Goal: Transaction & Acquisition: Purchase product/service

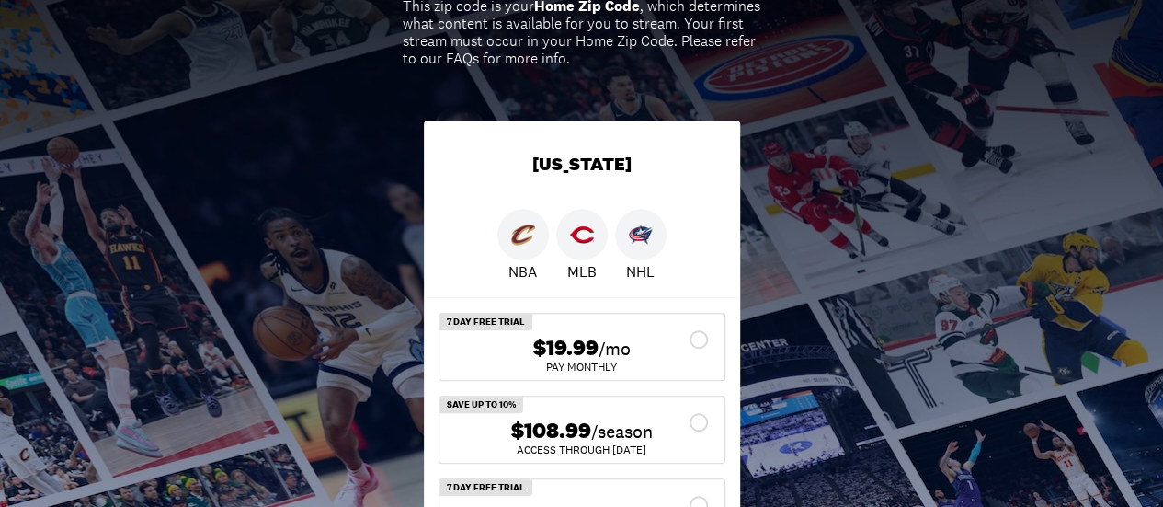
scroll to position [460, 0]
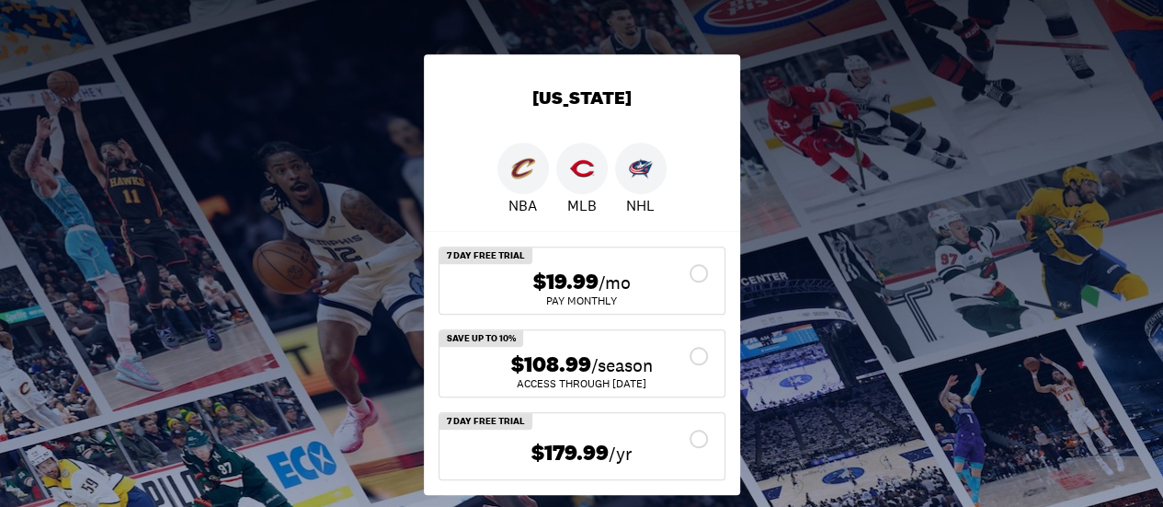
click at [531, 378] on span "$108.99" at bounding box center [551, 364] width 80 height 27
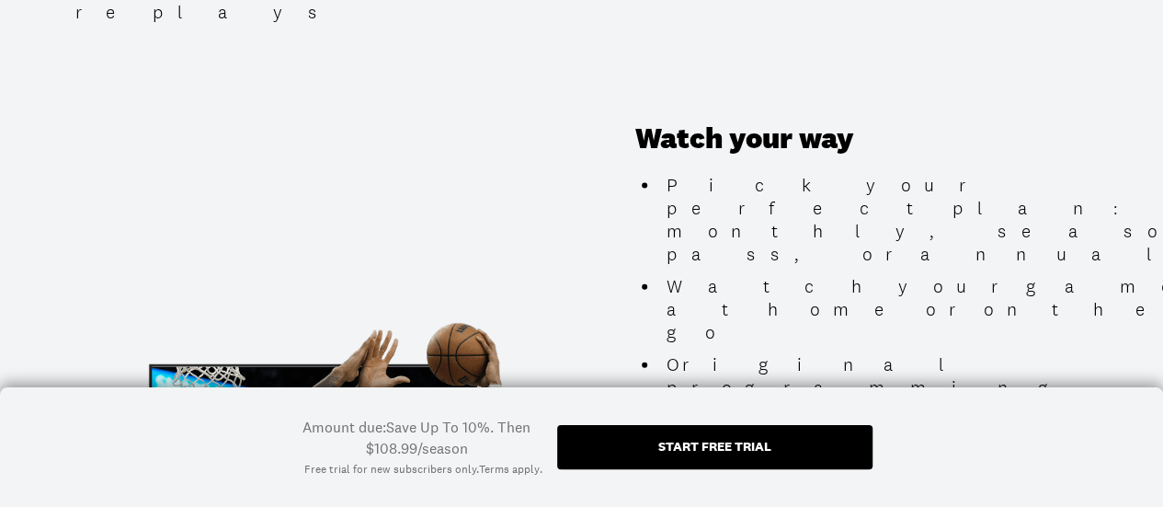
scroll to position [1930, 0]
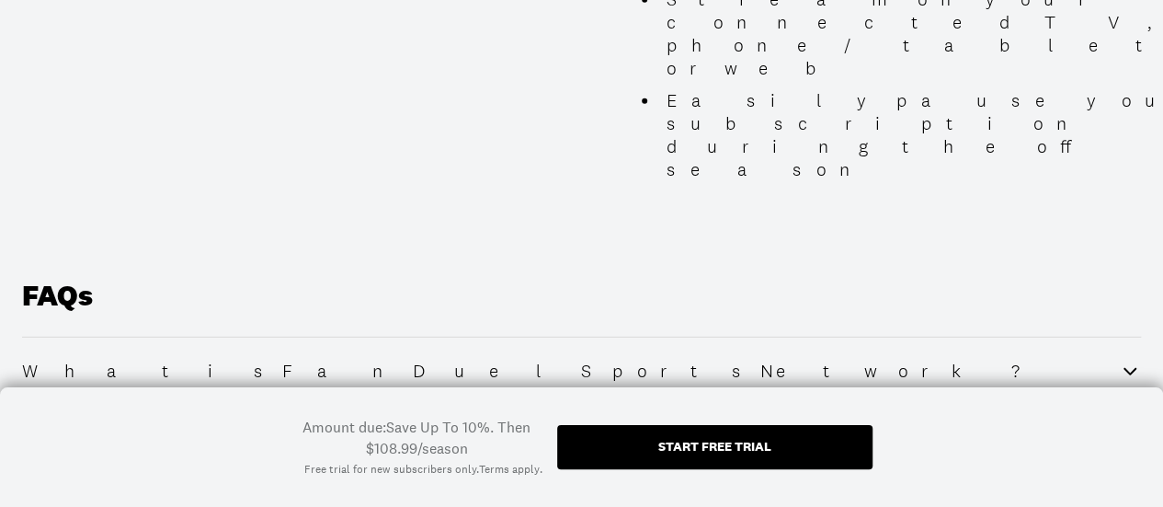
scroll to position [2574, 0]
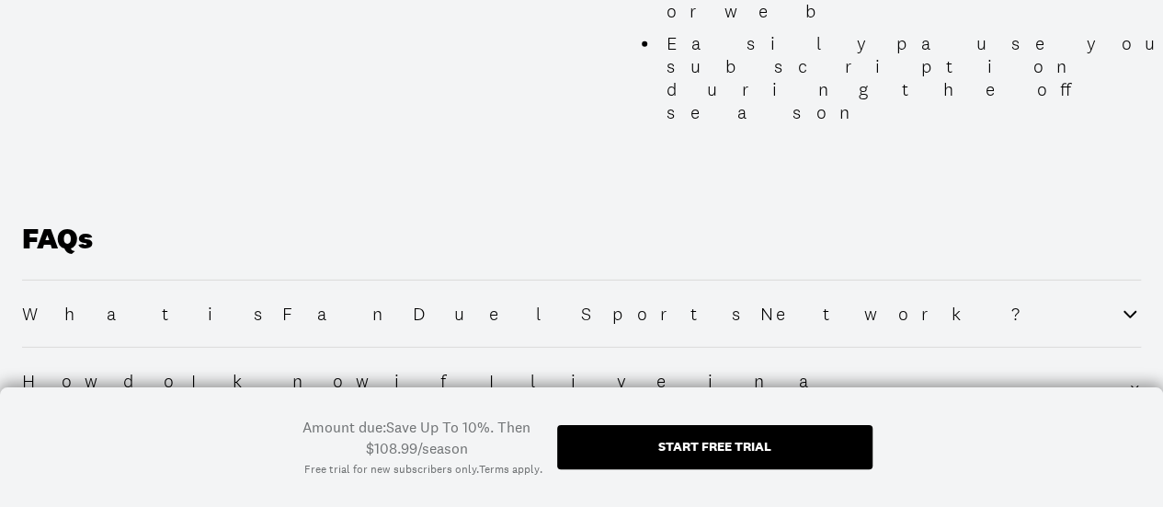
click at [748, 456] on div "Start free trial" at bounding box center [714, 447] width 315 height 44
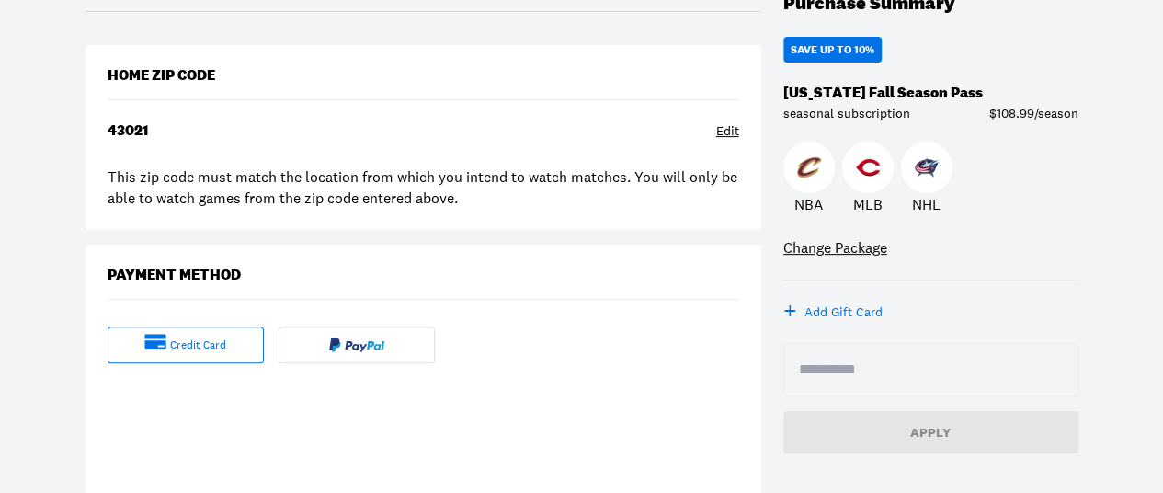
scroll to position [276, 0]
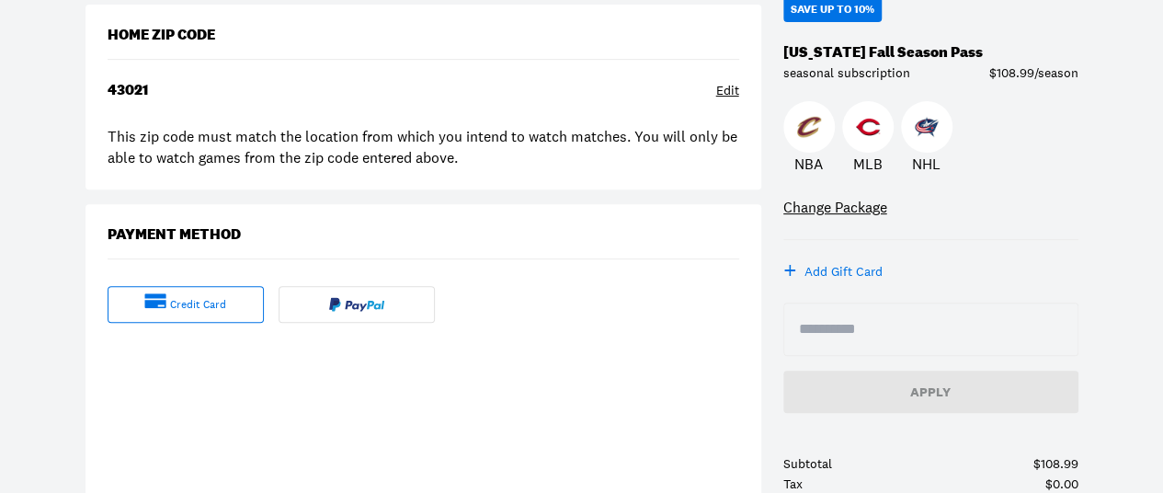
click at [191, 298] on div "credit card" at bounding box center [198, 305] width 56 height 16
click at [175, 303] on div "credit card" at bounding box center [198, 305] width 56 height 16
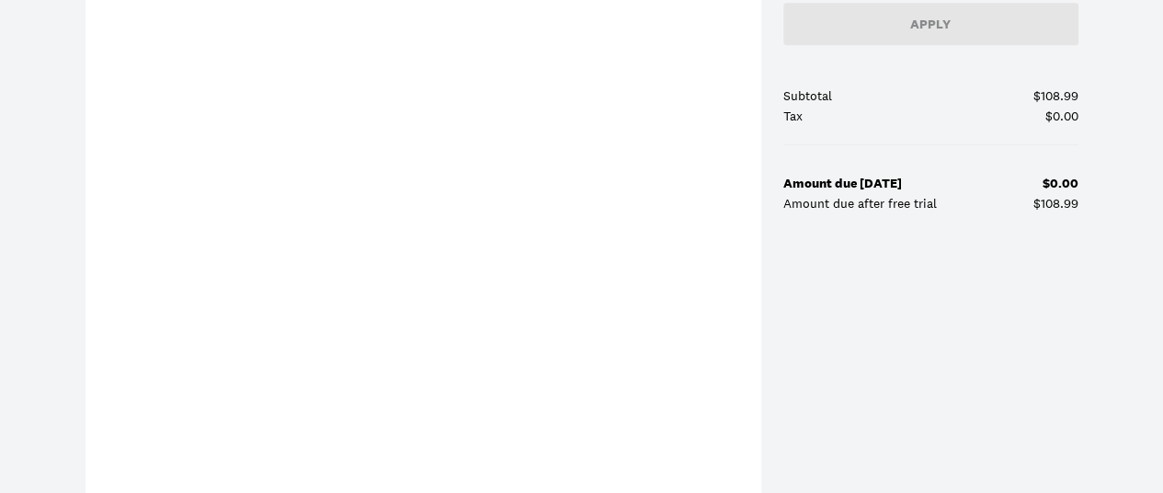
scroll to position [460, 0]
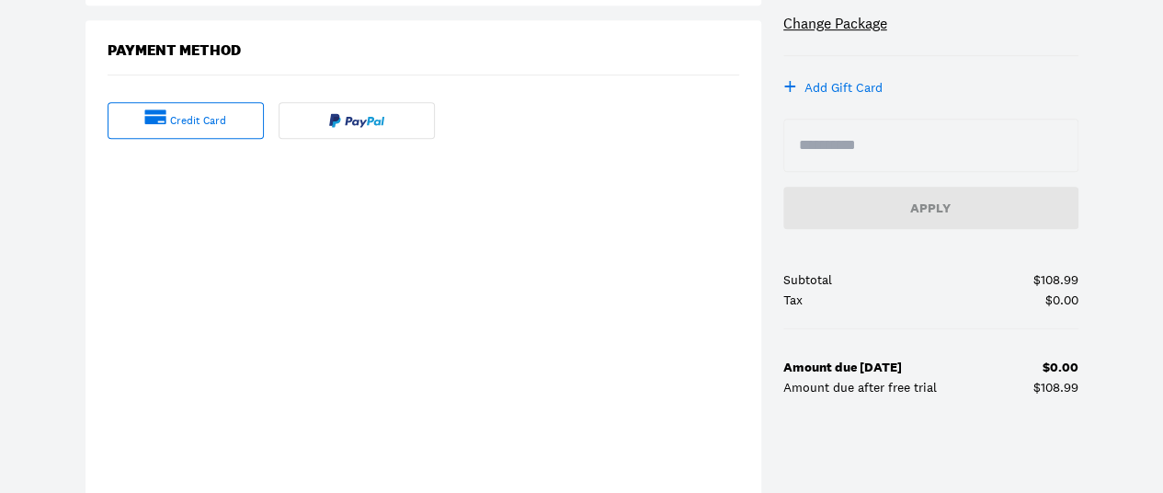
click at [851, 138] on input at bounding box center [931, 145] width 264 height 22
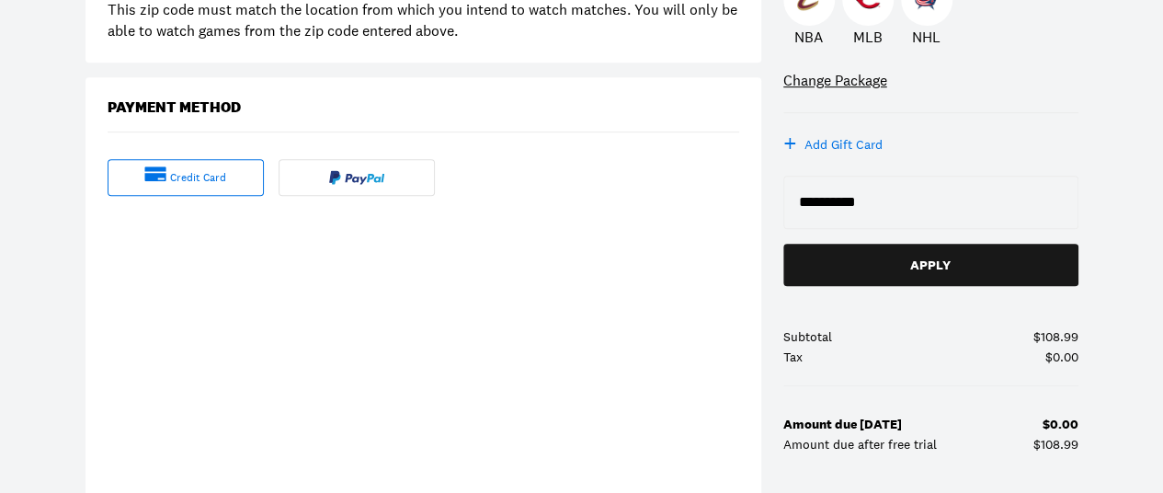
scroll to position [368, 0]
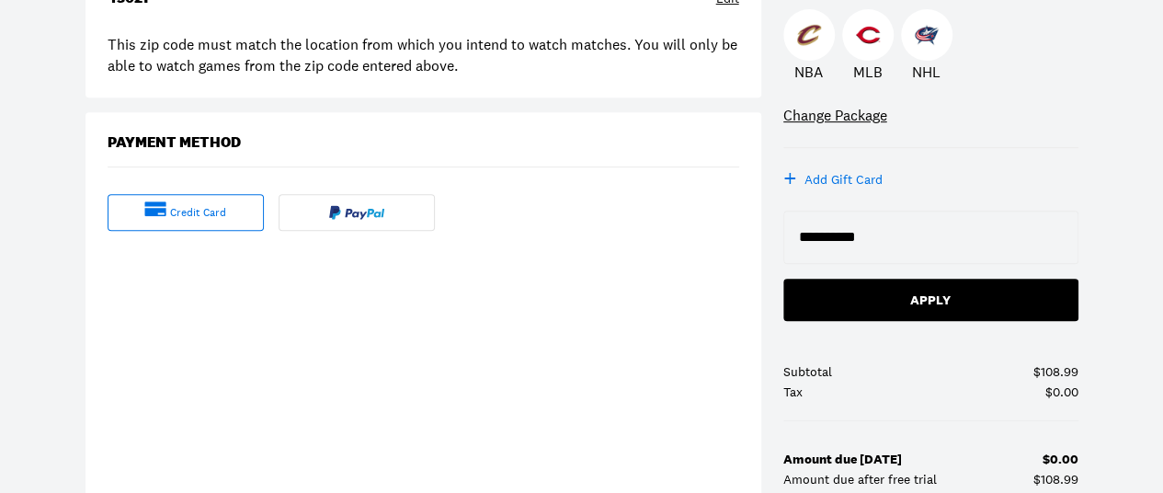
type input "**********"
click at [937, 299] on div "Apply" at bounding box center [931, 299] width 266 height 13
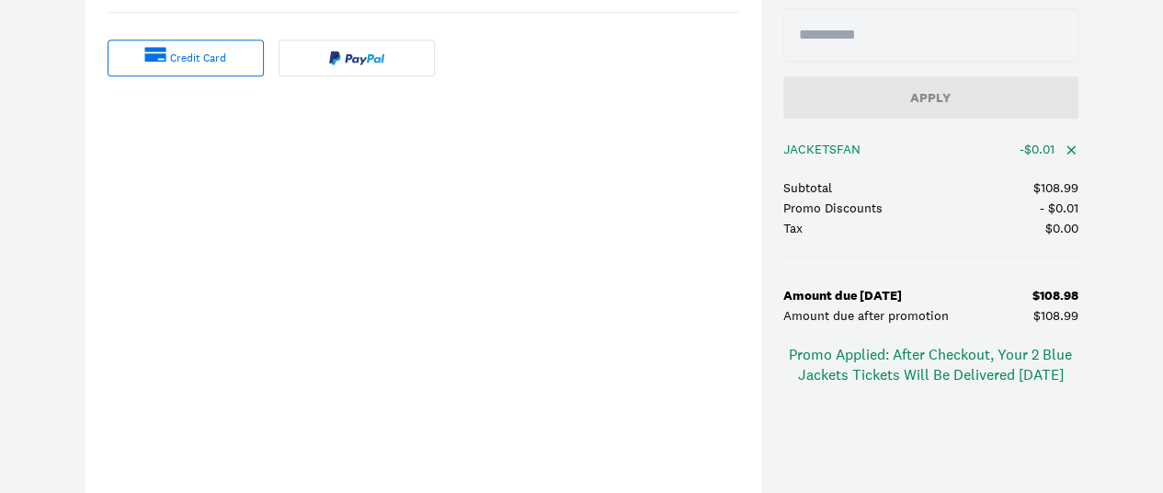
scroll to position [552, 0]
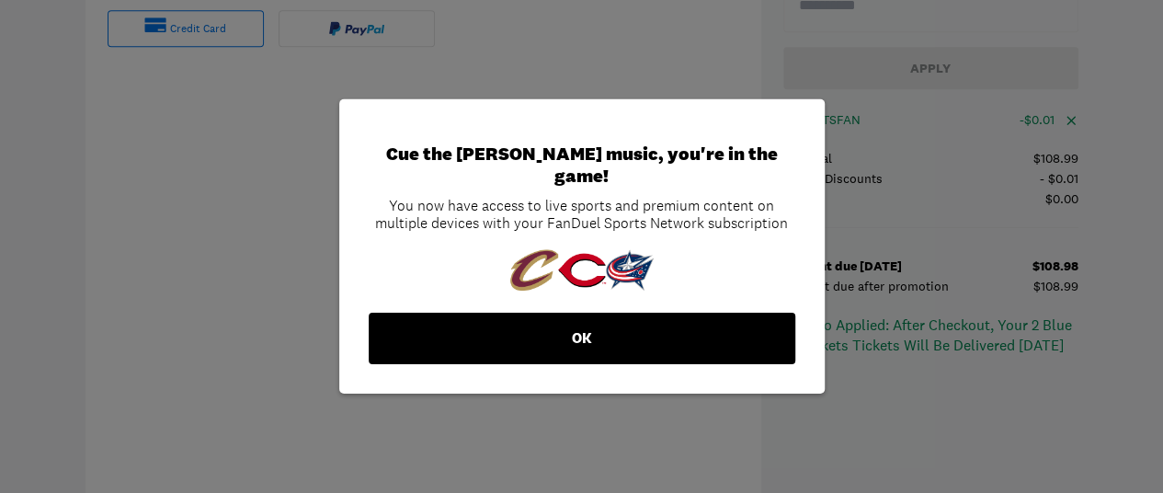
click at [579, 325] on button "OK" at bounding box center [582, 338] width 427 height 51
